Goal: Find contact information: Find contact information

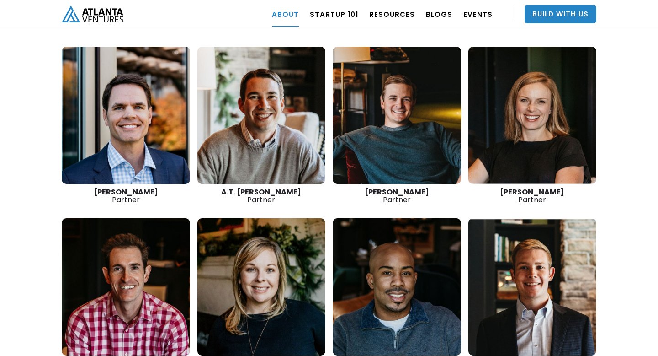
scroll to position [1328, 0]
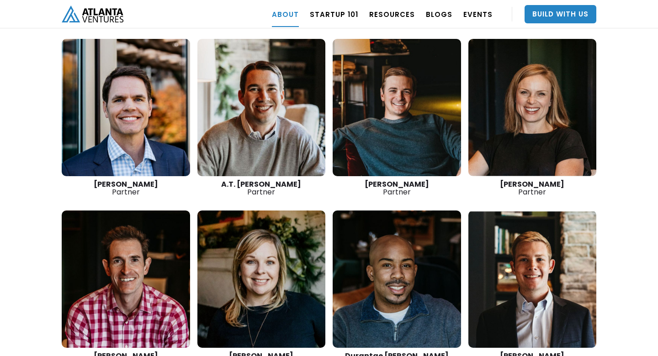
click at [241, 66] on link at bounding box center [261, 107] width 128 height 137
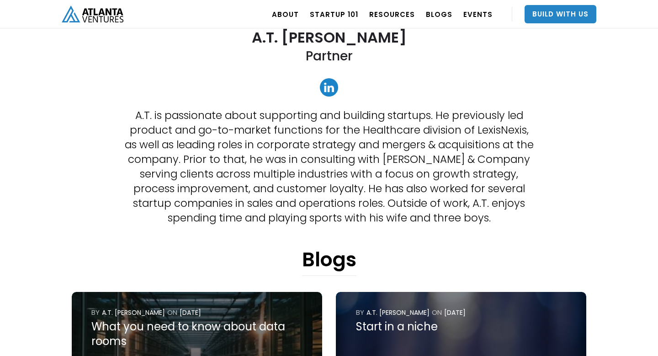
scroll to position [298, 0]
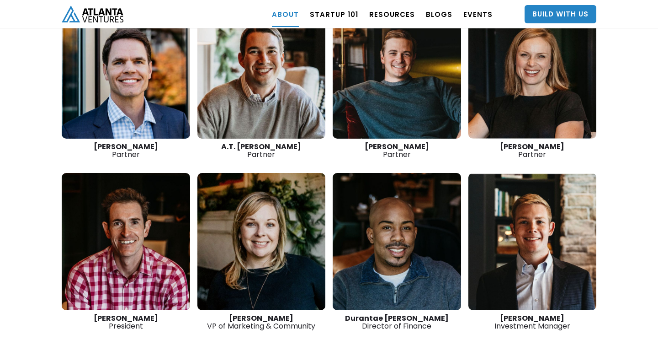
scroll to position [1272, 0]
